Goal: Task Accomplishment & Management: Use online tool/utility

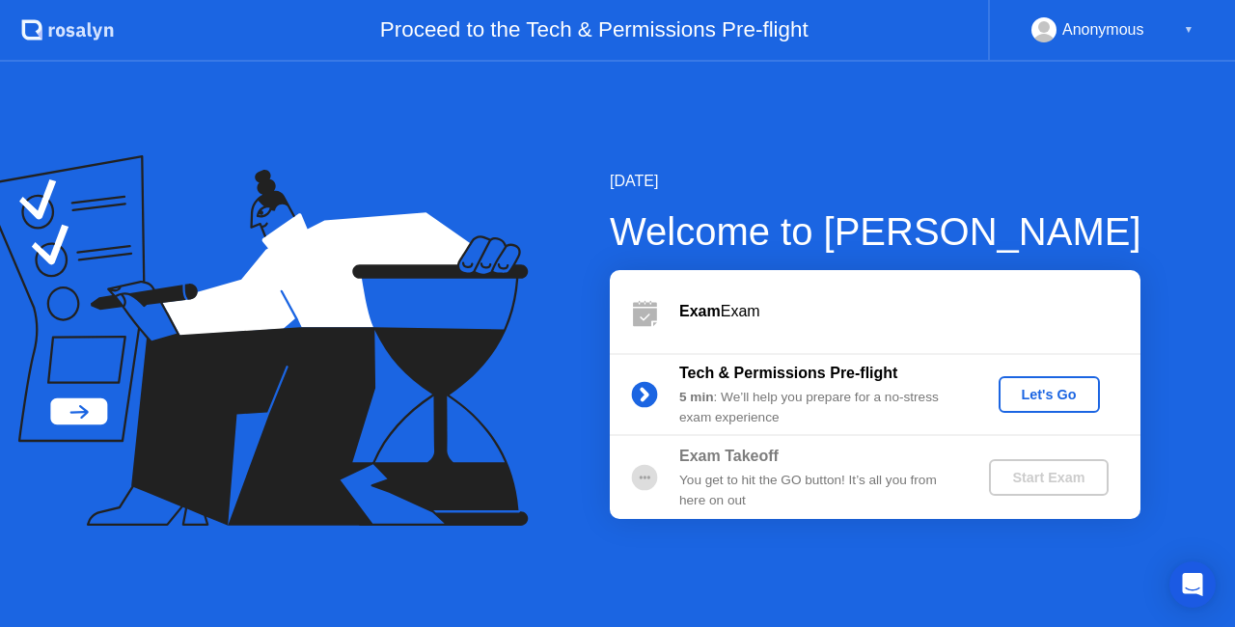
click at [1020, 382] on button "Let's Go" at bounding box center [1049, 394] width 101 height 37
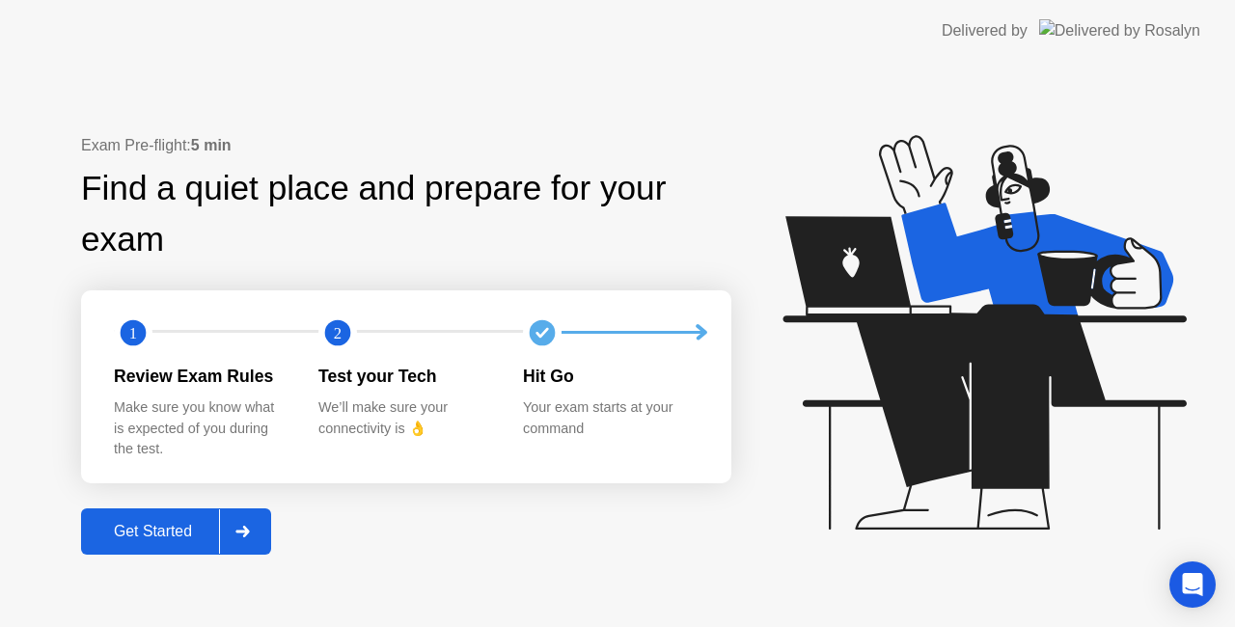
click at [170, 536] on div "Get Started" at bounding box center [153, 531] width 132 height 17
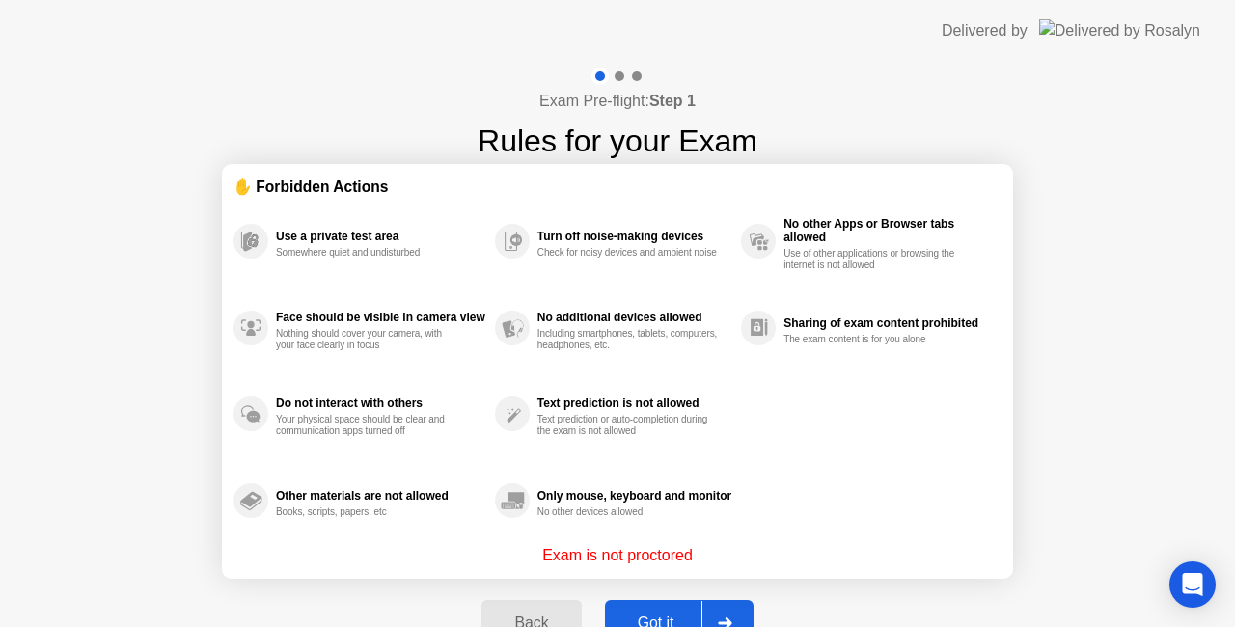
click at [677, 607] on button "Got it" at bounding box center [679, 623] width 149 height 46
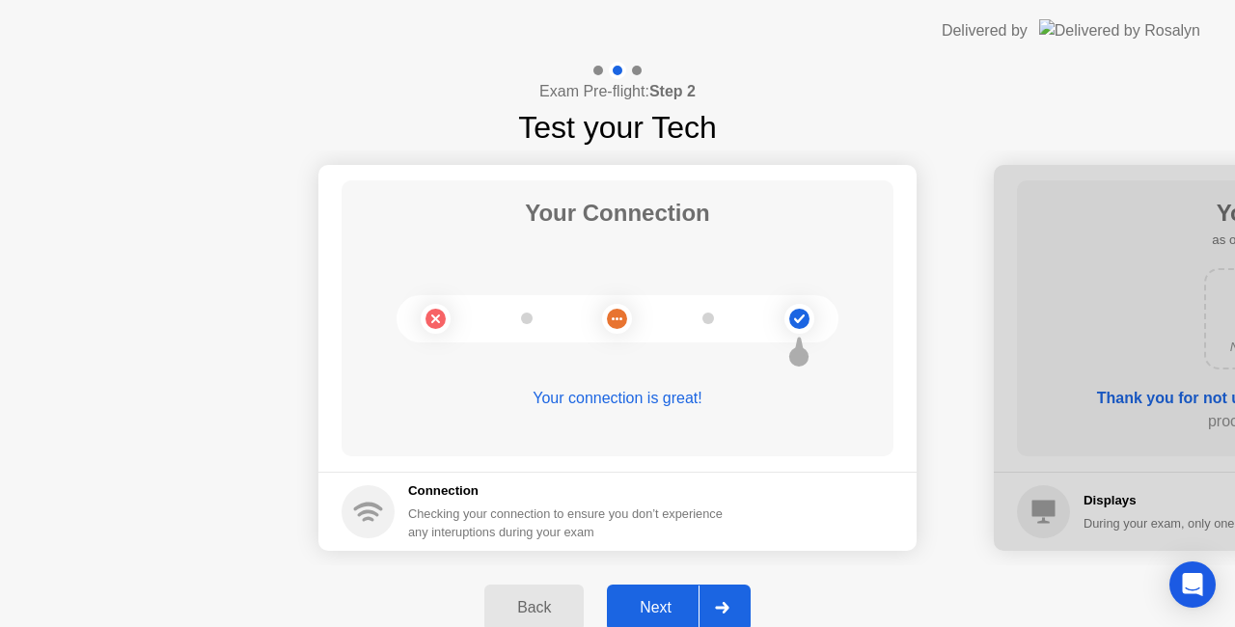
click at [677, 602] on div "Next" at bounding box center [656, 607] width 86 height 17
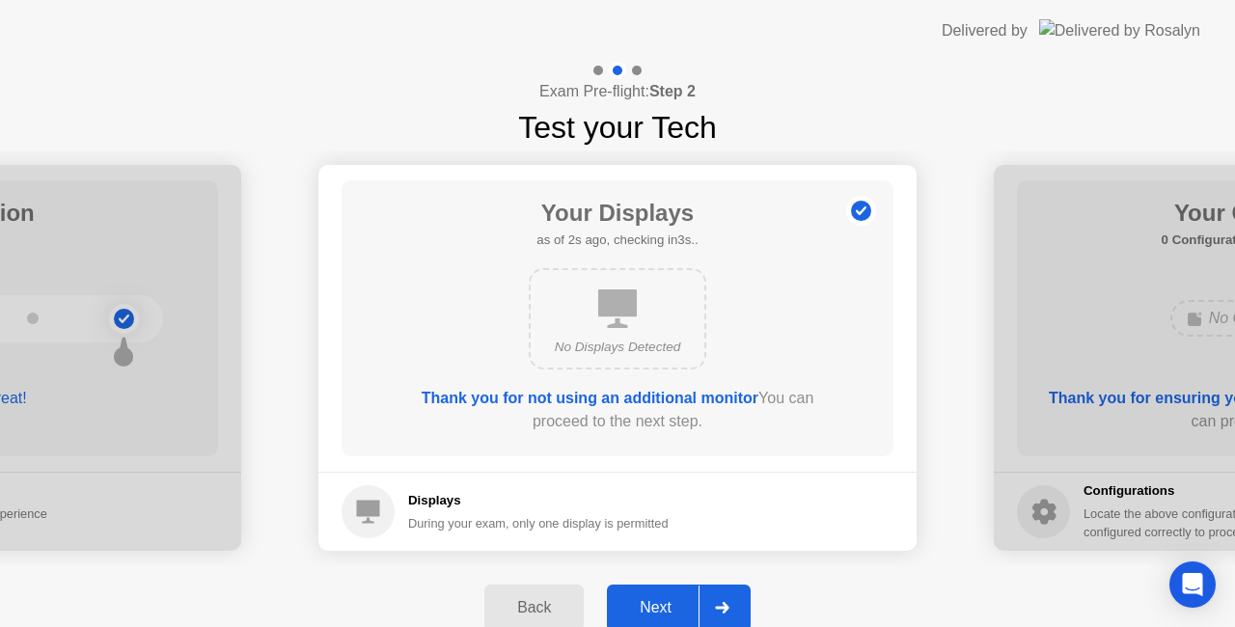
click at [677, 602] on div "Next" at bounding box center [656, 607] width 86 height 17
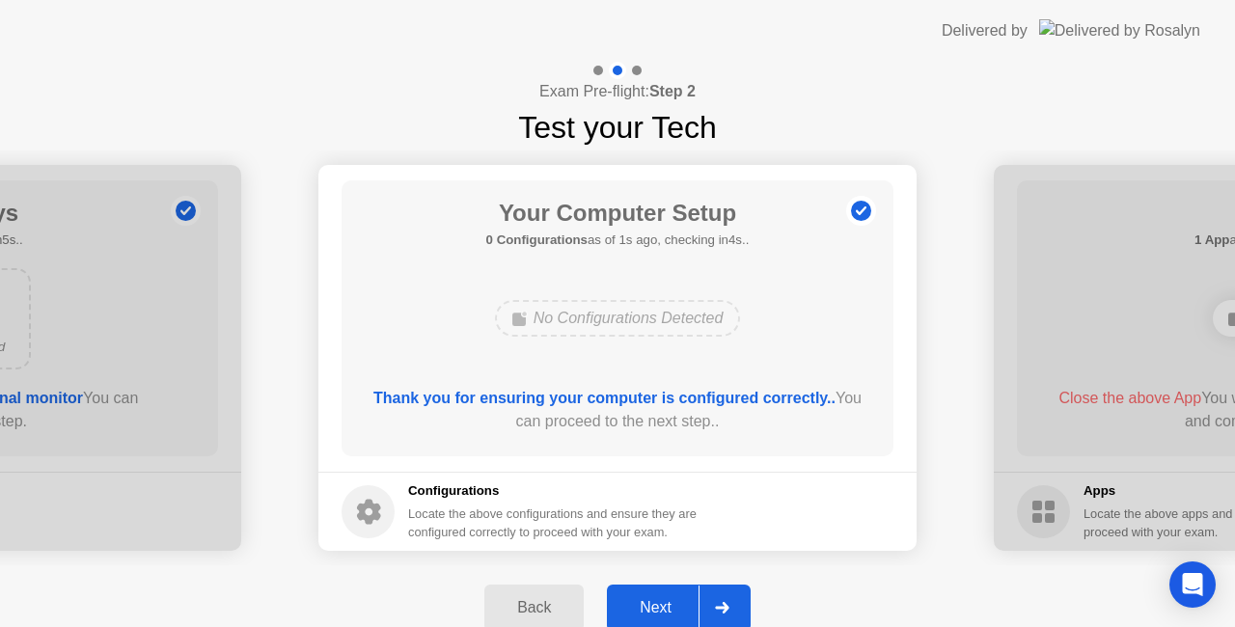
click at [677, 602] on div "Next" at bounding box center [656, 607] width 86 height 17
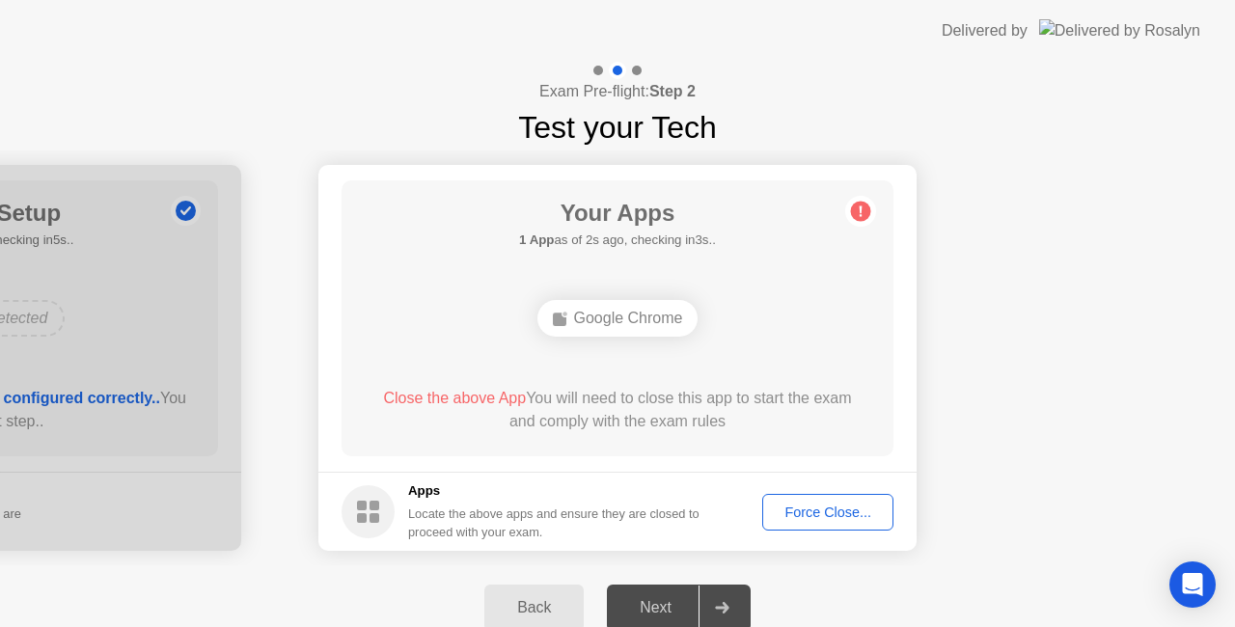
click at [814, 505] on div "Force Close..." at bounding box center [828, 512] width 118 height 15
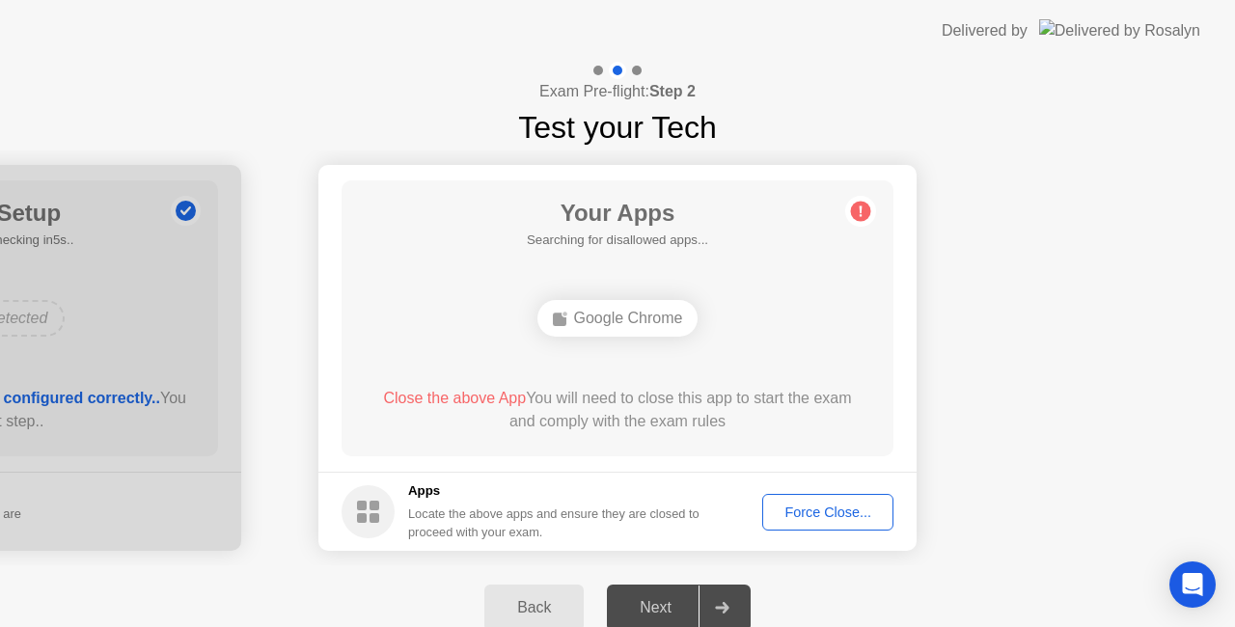
click at [831, 515] on div "Force Close..." at bounding box center [828, 512] width 118 height 15
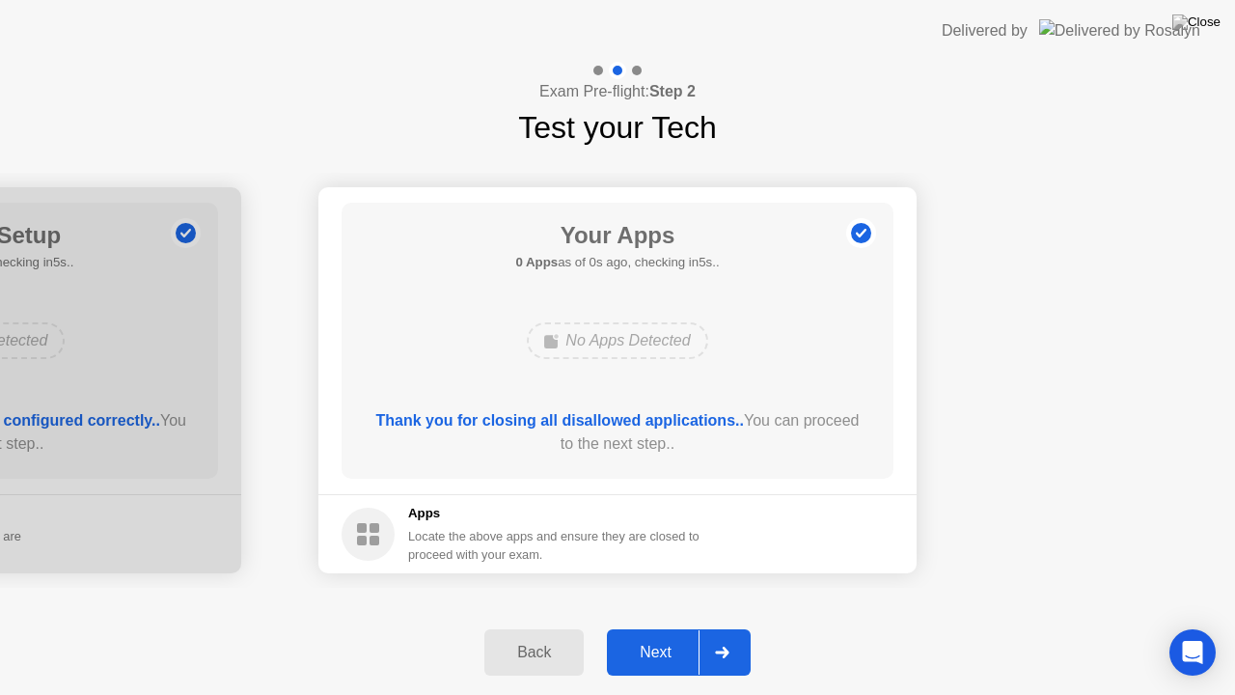
click at [662, 626] on div "Back Next" at bounding box center [617, 652] width 1235 height 85
click at [657, 626] on button "Next" at bounding box center [679, 652] width 144 height 46
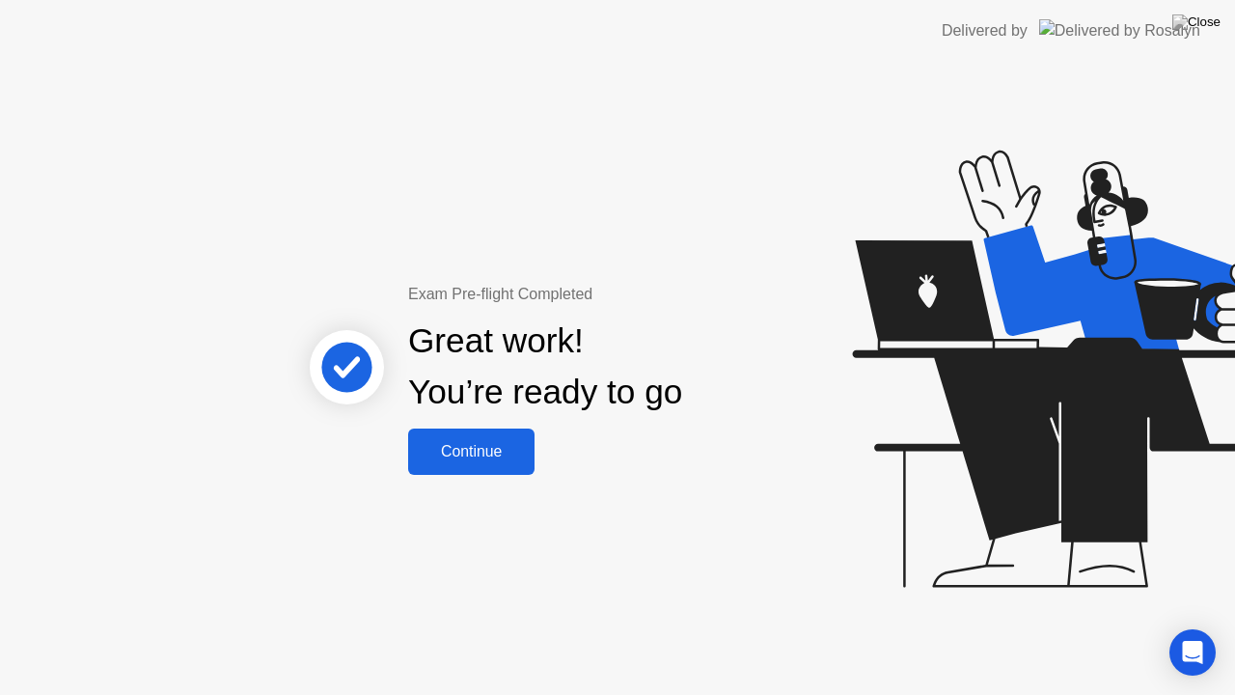
click at [496, 453] on div "Continue" at bounding box center [471, 451] width 115 height 17
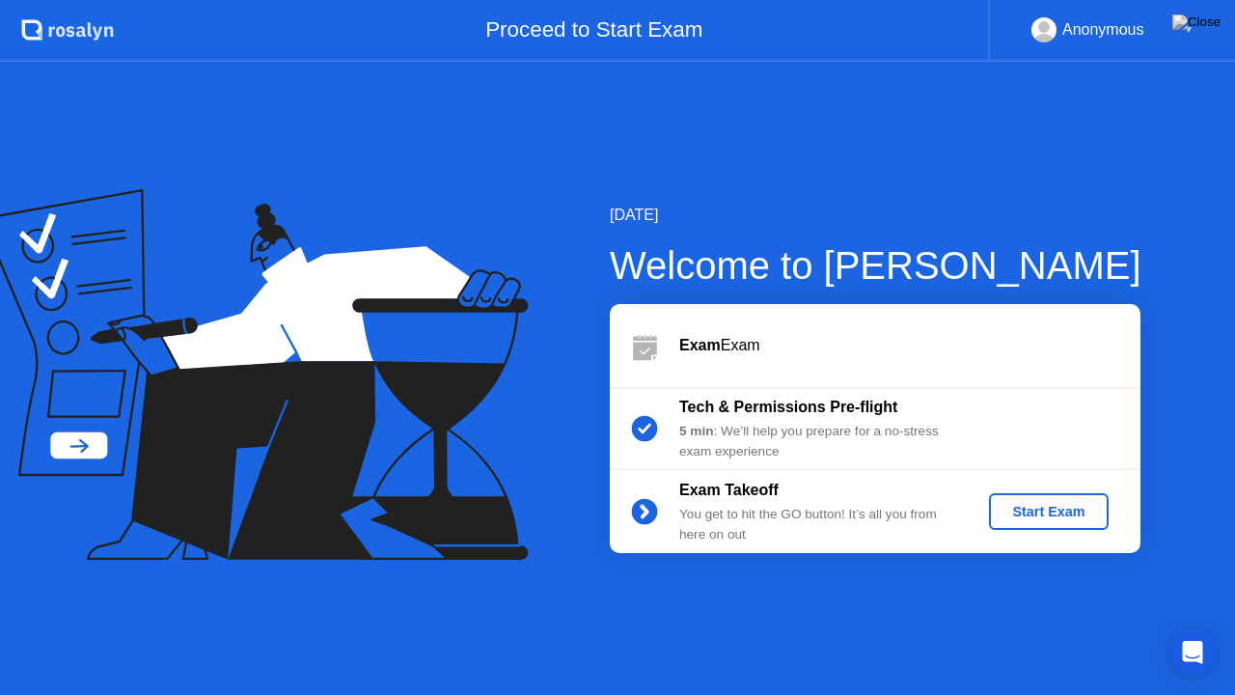
click at [1019, 508] on div "Start Exam" at bounding box center [1048, 511] width 103 height 15
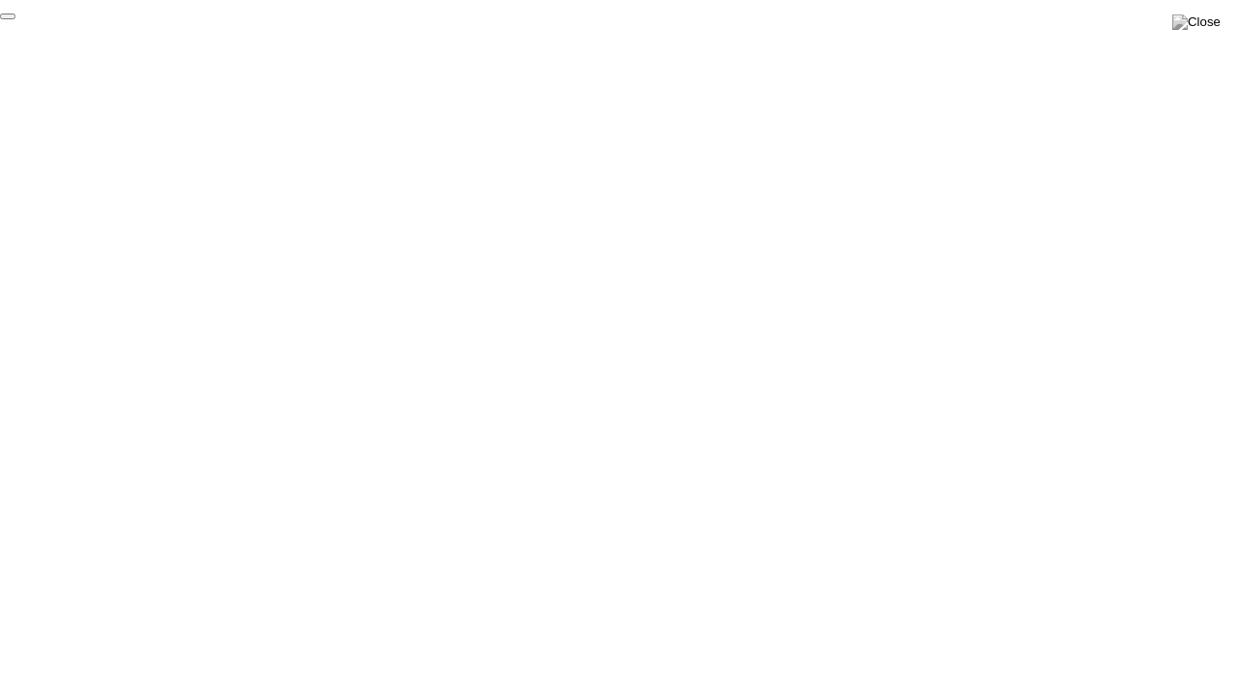
click div "End Proctoring Session"
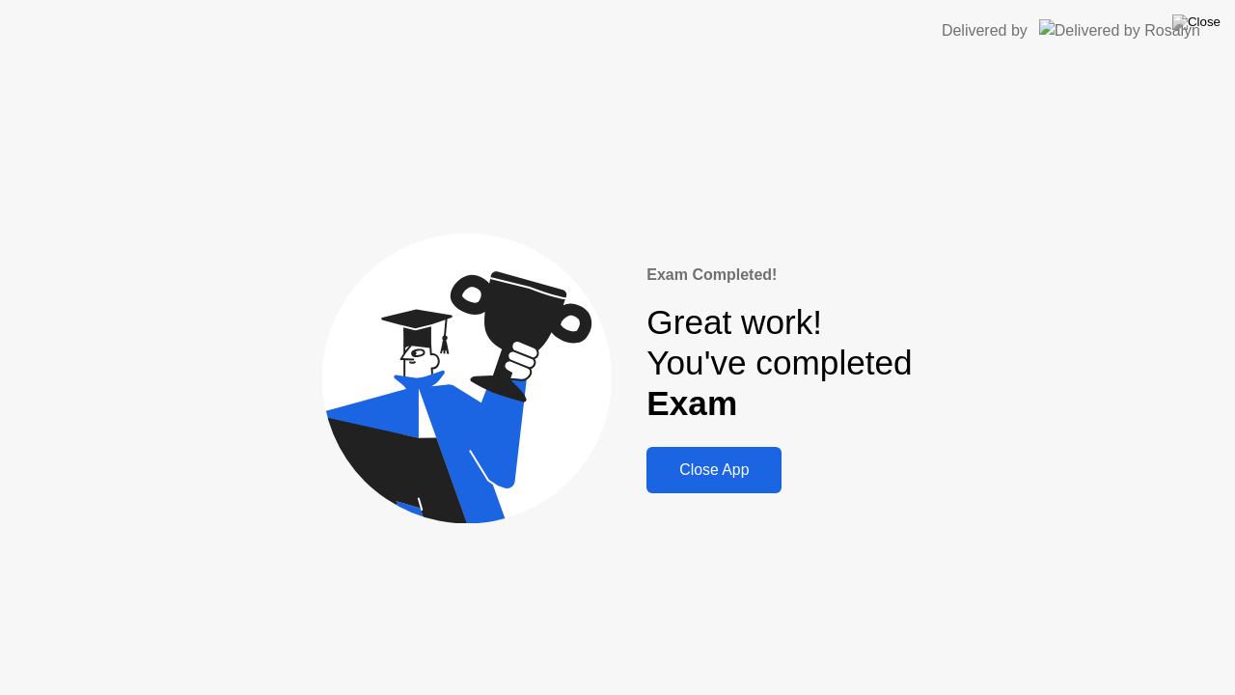
click at [704, 467] on div "Close App" at bounding box center [714, 469] width 124 height 17
